Goal: Information Seeking & Learning: Learn about a topic

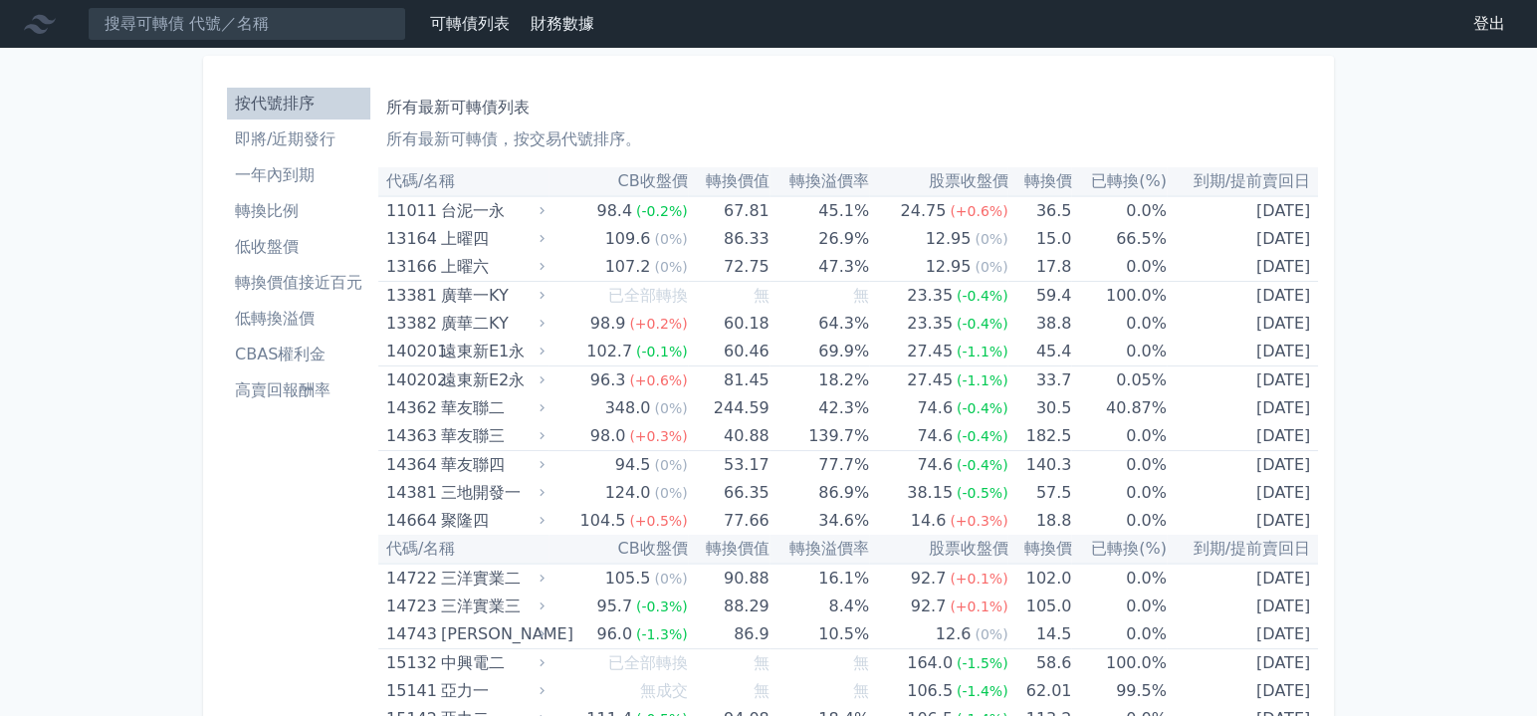
click at [331, 97] on li "按代號排序" at bounding box center [298, 104] width 143 height 24
click at [309, 43] on nav "可轉債列表 財務數據 可轉債列表 財務數據 登出 登出" at bounding box center [768, 24] width 1537 height 48
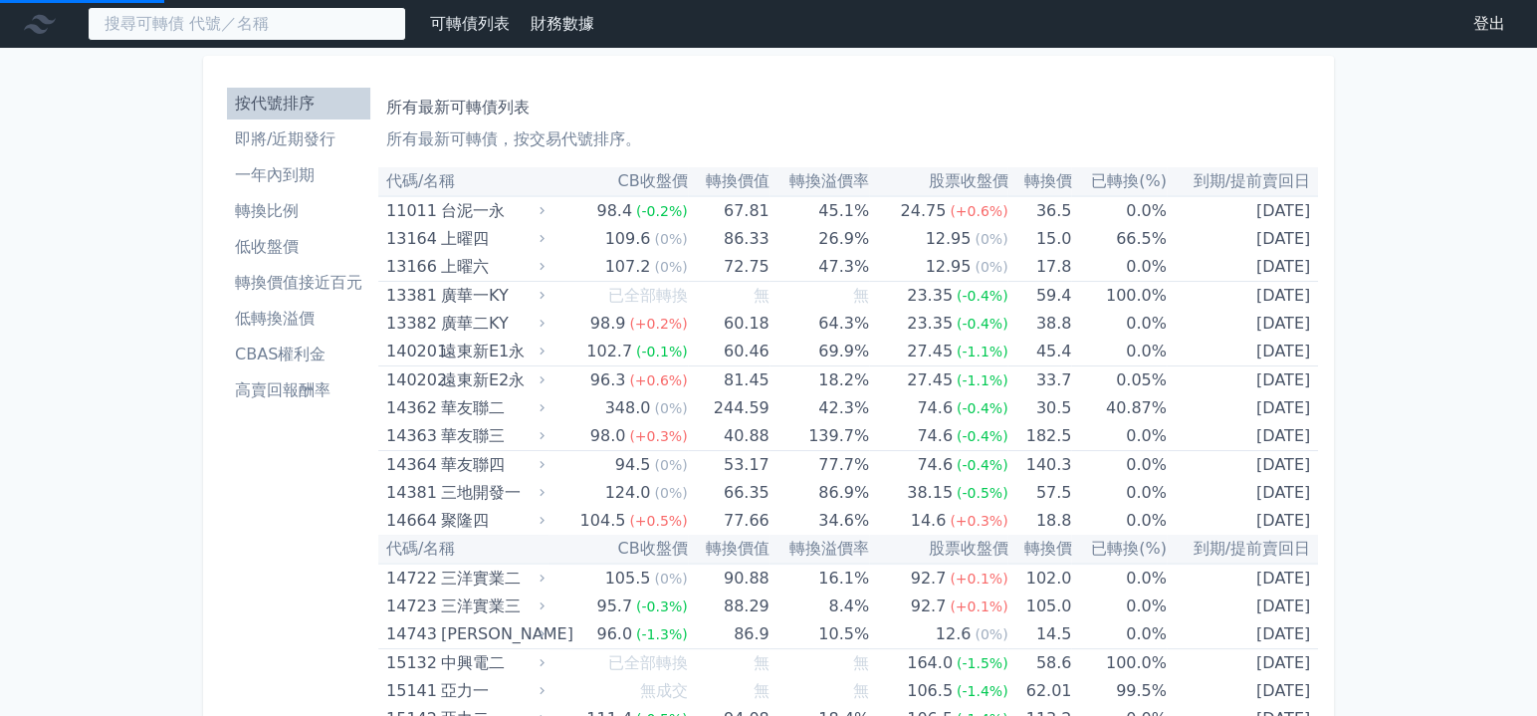
click at [307, 33] on input at bounding box center [247, 24] width 318 height 34
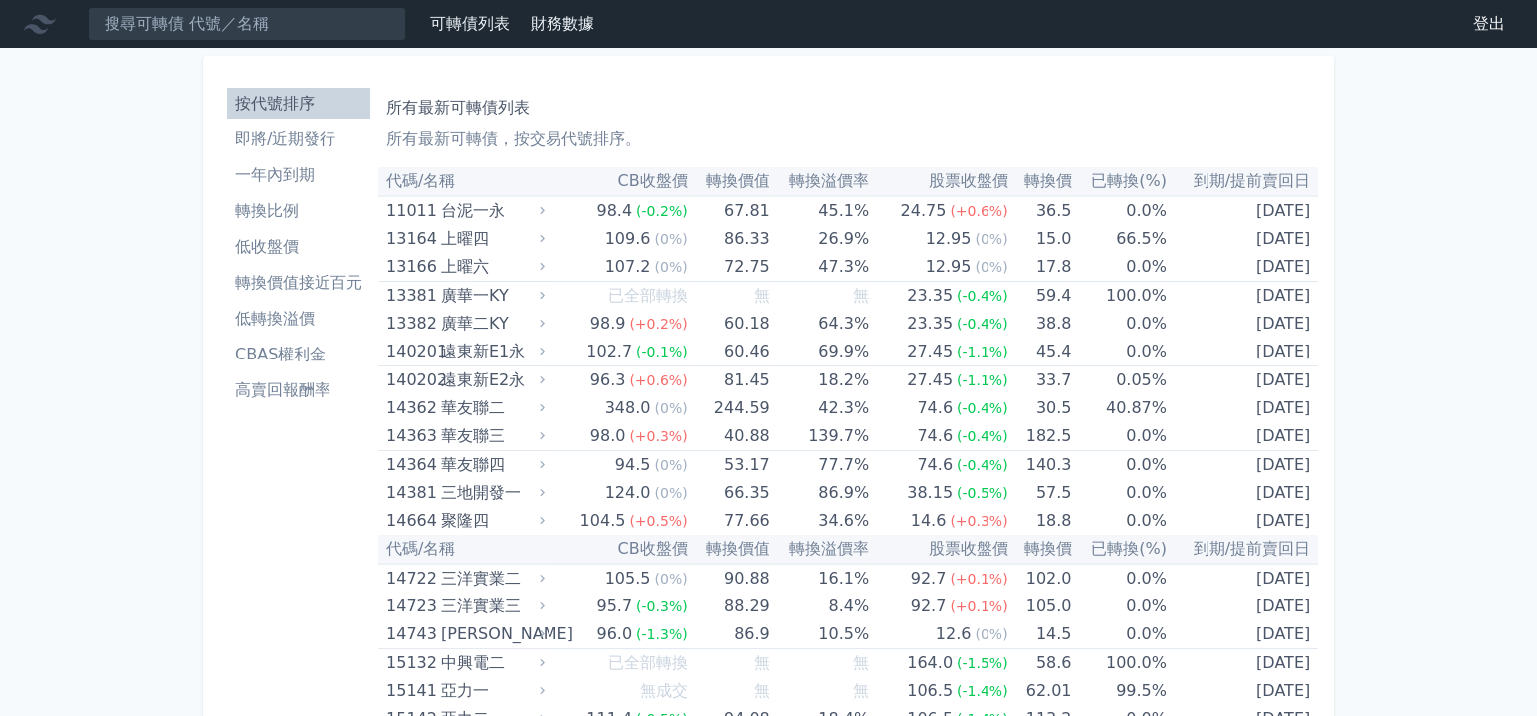
click at [322, 5] on nav "可轉債列表 財務數據 可轉債列表 財務數據 登出 登出" at bounding box center [768, 24] width 1537 height 48
click at [307, 17] on input at bounding box center [247, 24] width 318 height 34
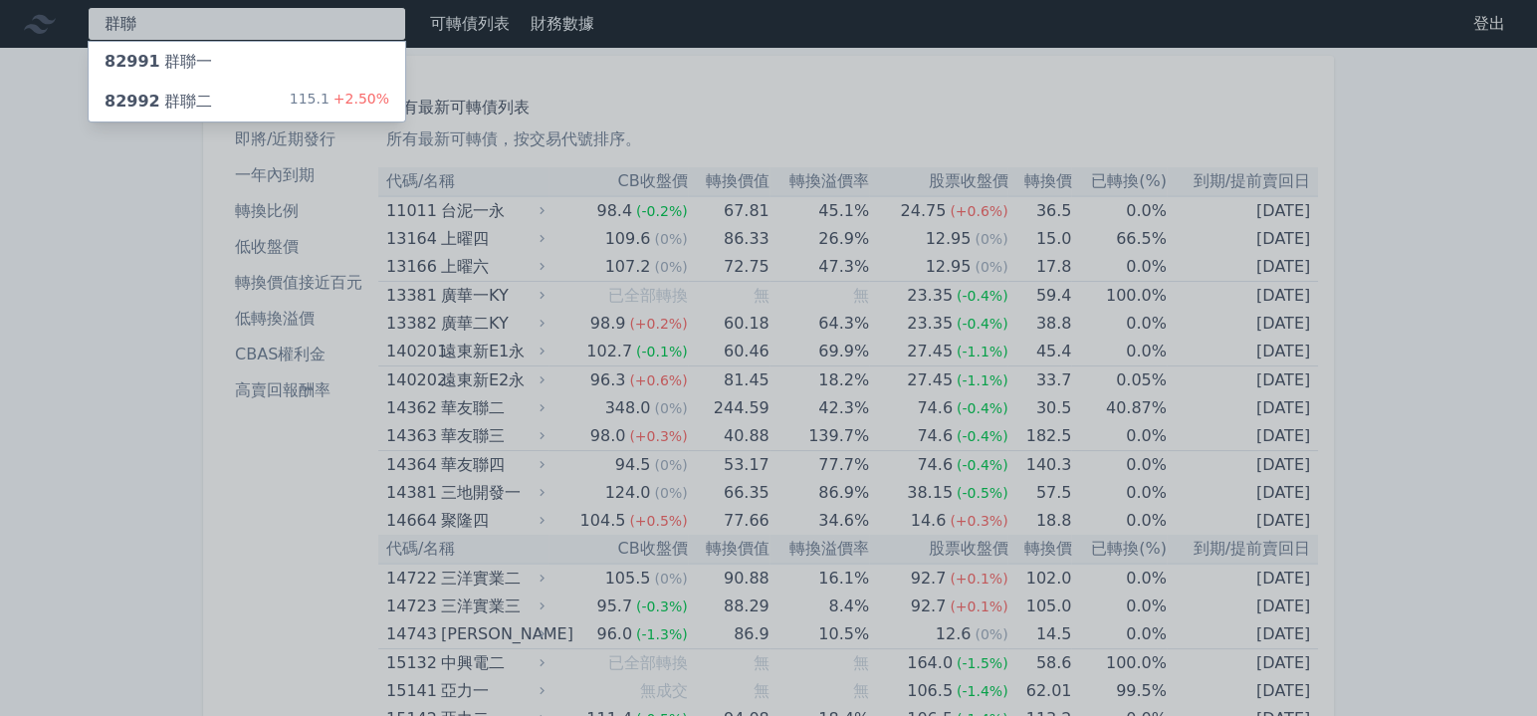
type input "群聯"
click at [300, 59] on div "82991 群聯一" at bounding box center [247, 62] width 317 height 40
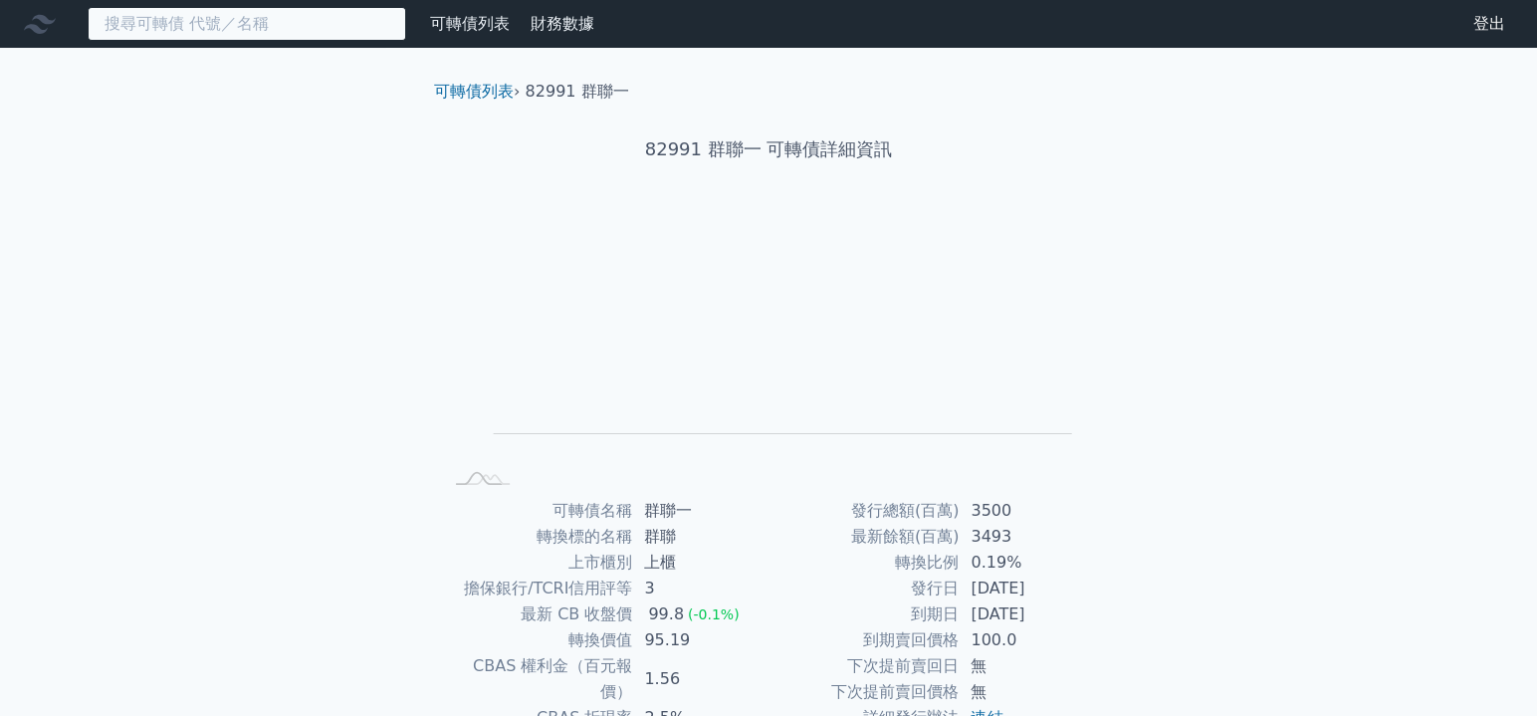
click at [261, 15] on input at bounding box center [247, 24] width 318 height 34
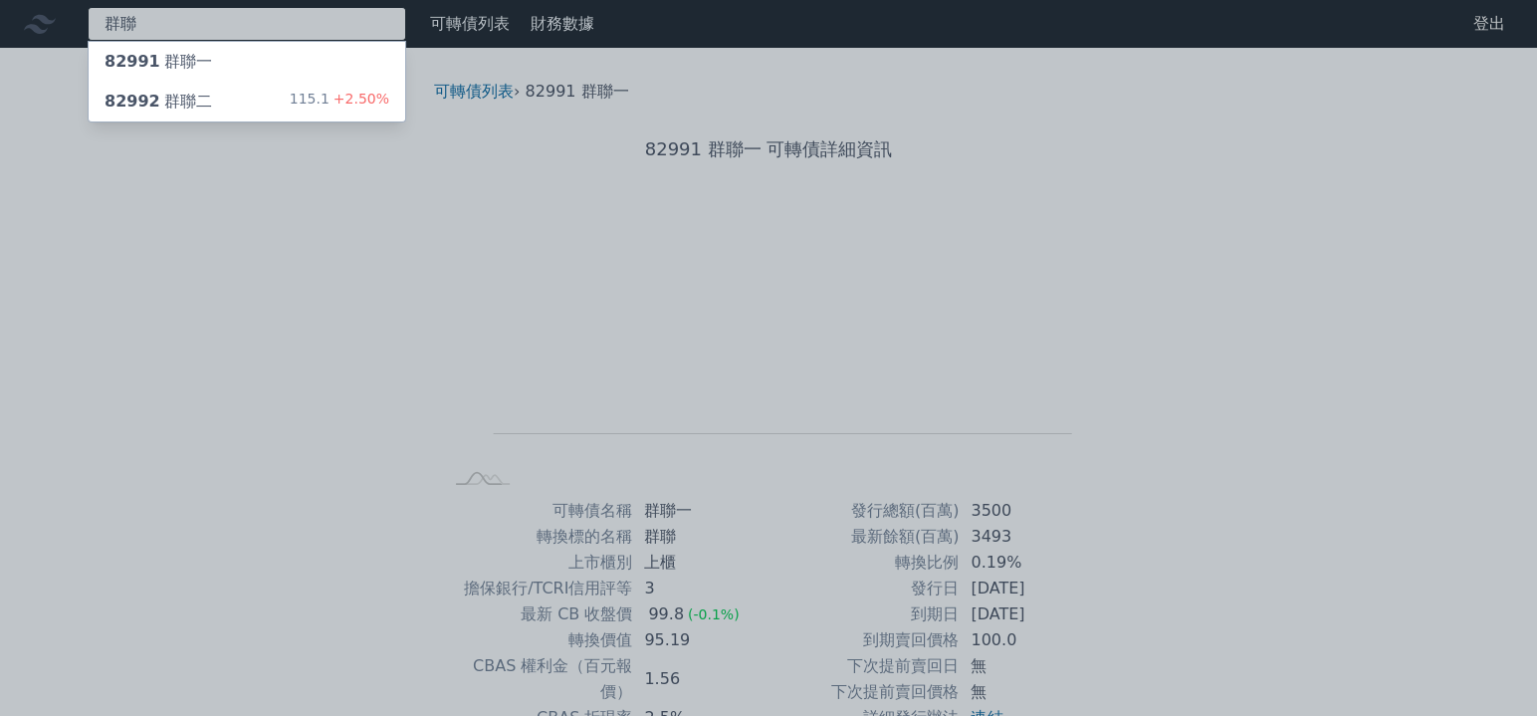
type input "群聯"
click at [273, 102] on div "82992 群聯二 115.1 +2.50%" at bounding box center [247, 102] width 317 height 40
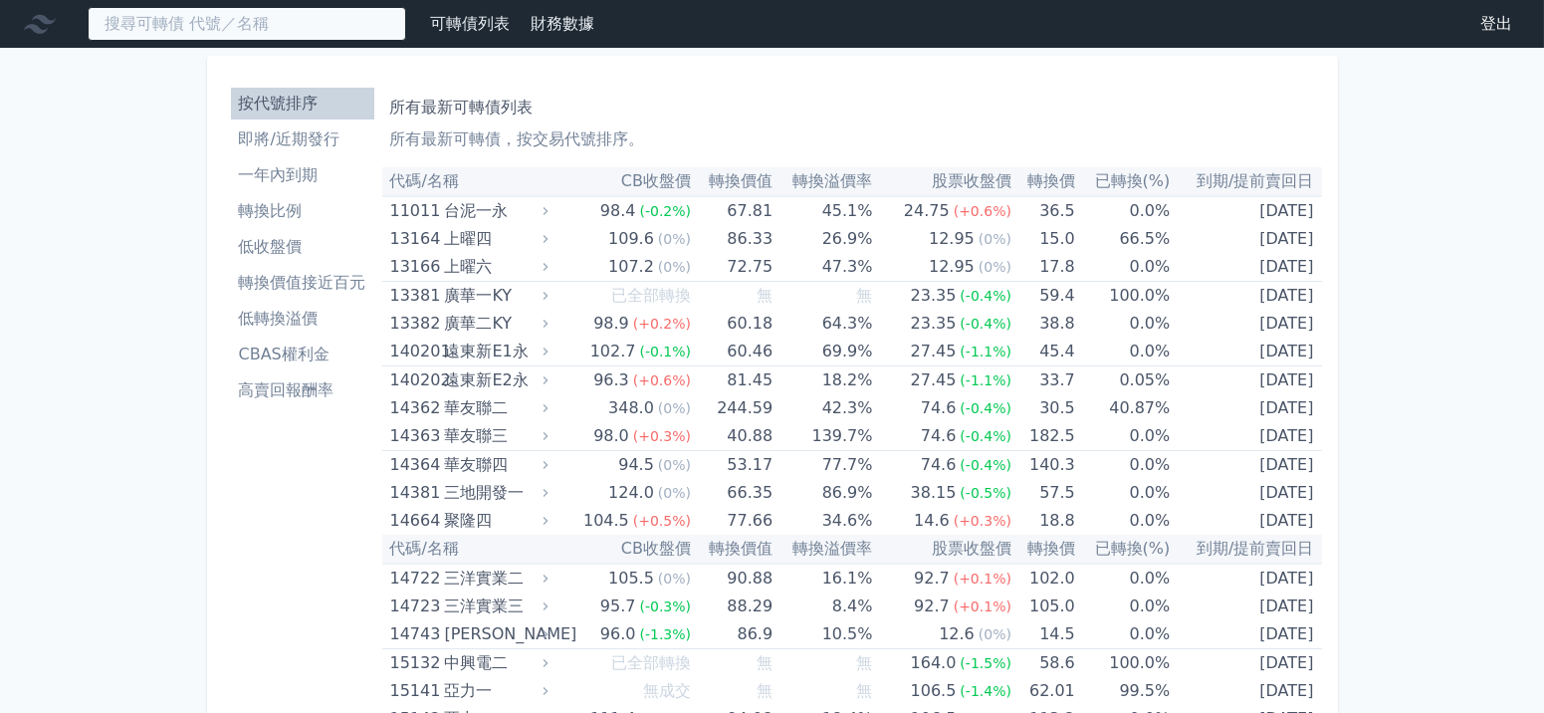
click at [224, 19] on input at bounding box center [247, 24] width 318 height 34
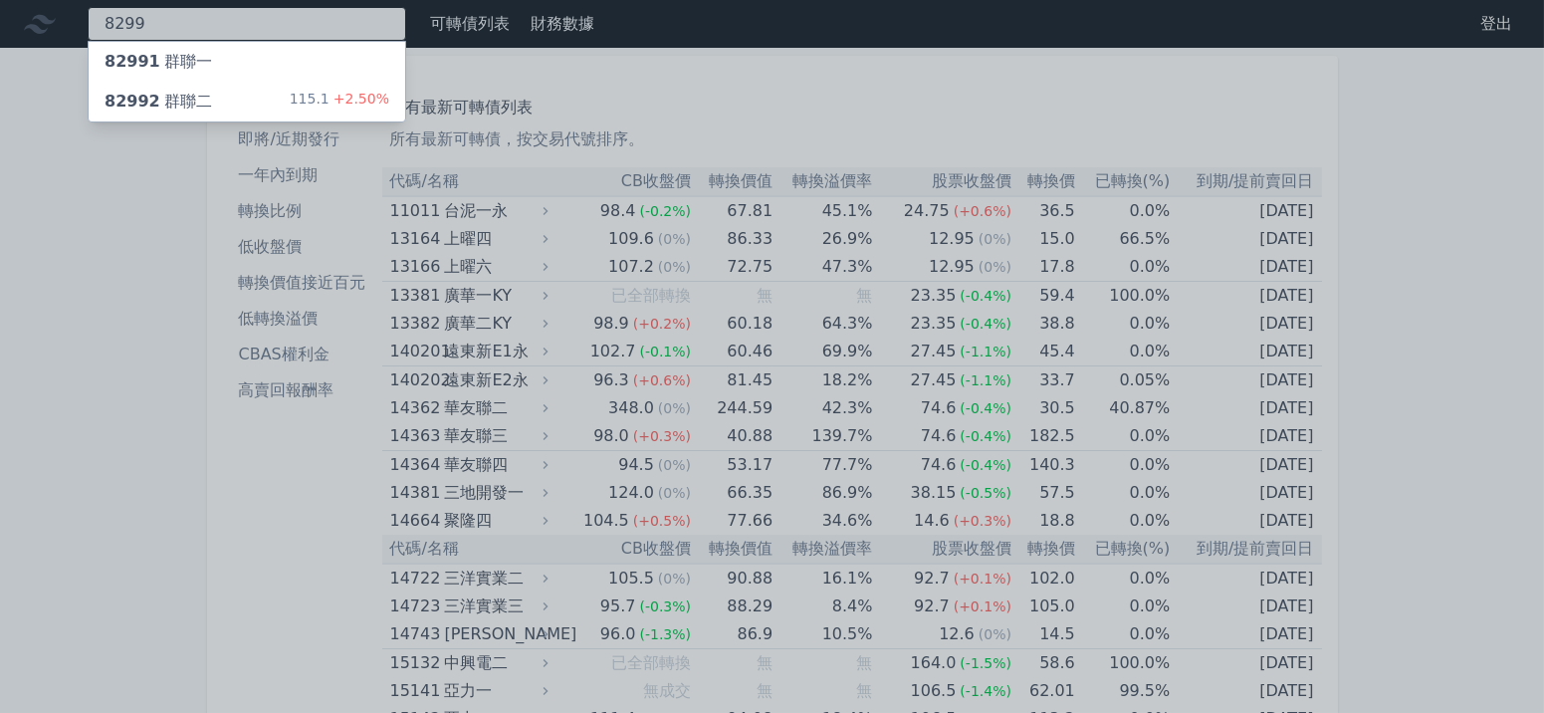
type input "8299"
click at [275, 110] on div "82992 群聯二 115.1 +2.50%" at bounding box center [247, 102] width 317 height 40
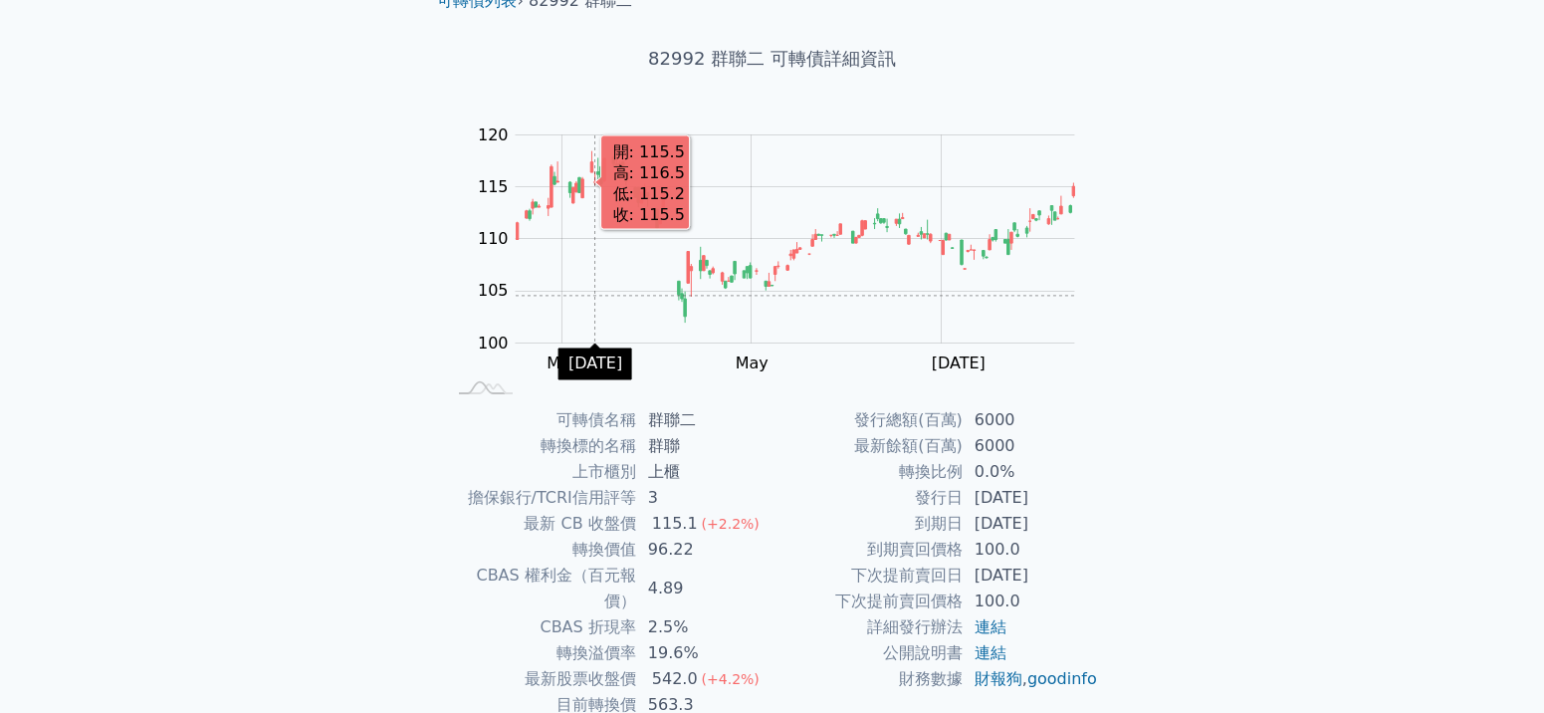
scroll to position [100, 0]
